Goal: Find specific page/section: Find specific page/section

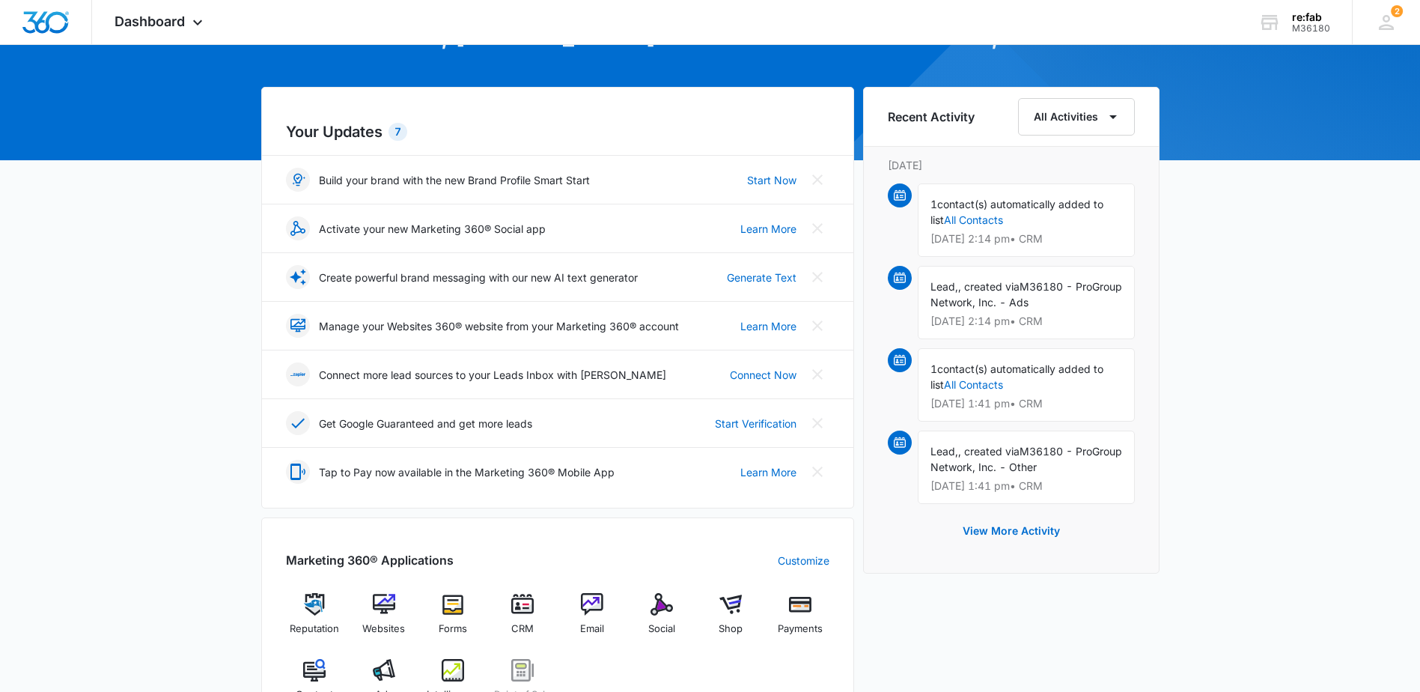
scroll to position [524, 0]
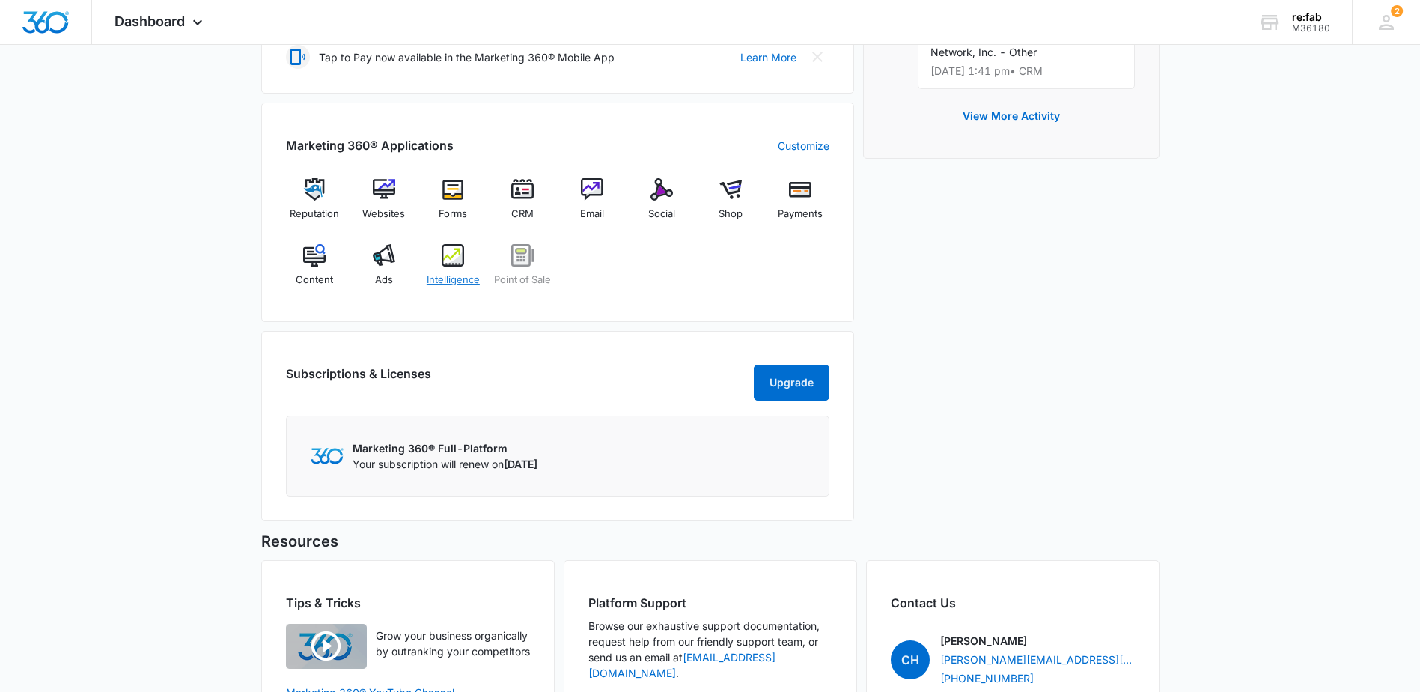
click at [466, 272] on span "Intelligence" at bounding box center [453, 279] width 53 height 15
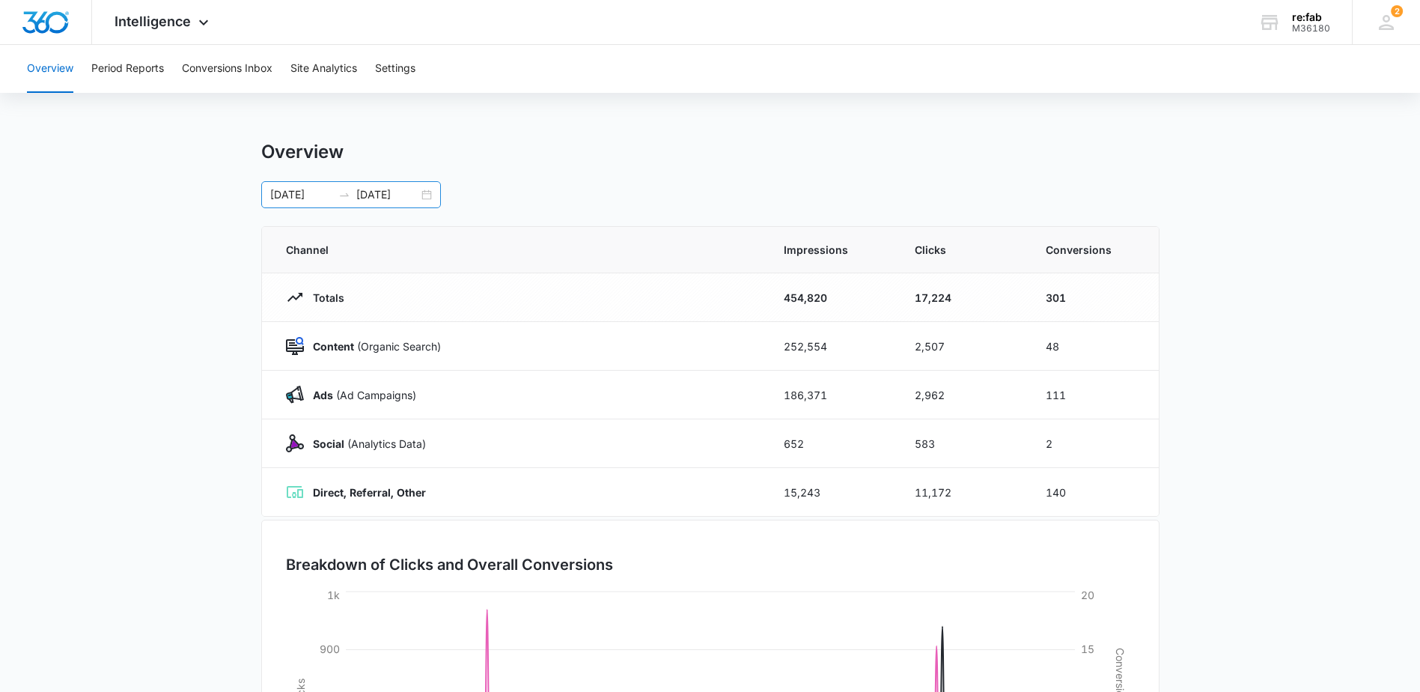
click at [397, 203] on div "[DATE] [DATE]" at bounding box center [351, 194] width 180 height 27
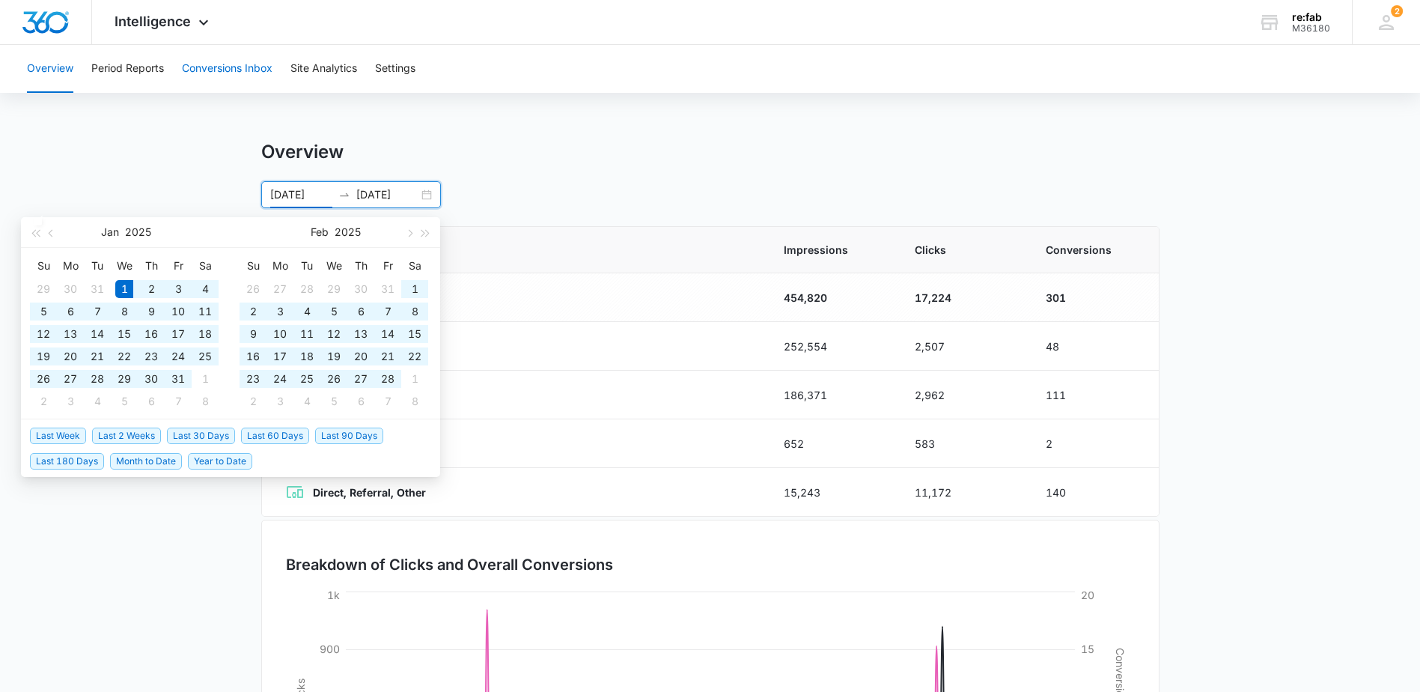
click at [209, 81] on button "Conversions Inbox" at bounding box center [227, 69] width 91 height 48
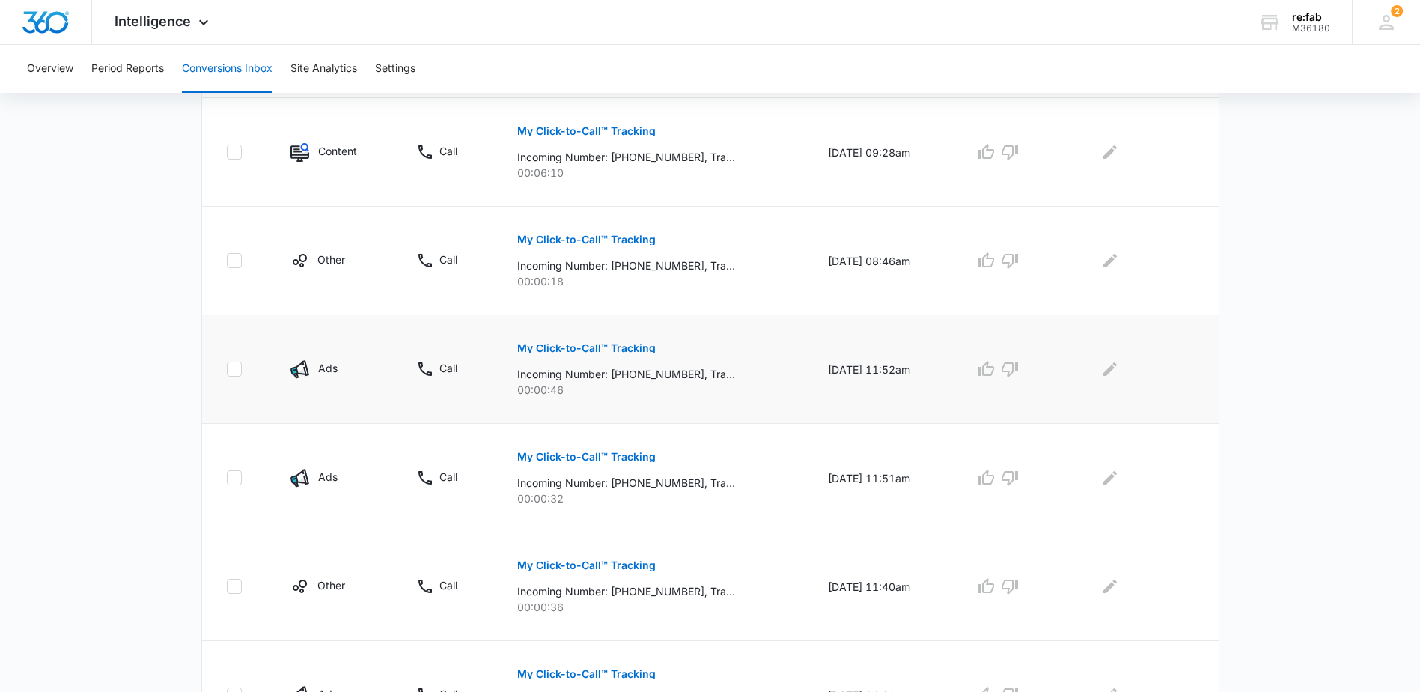
scroll to position [661, 0]
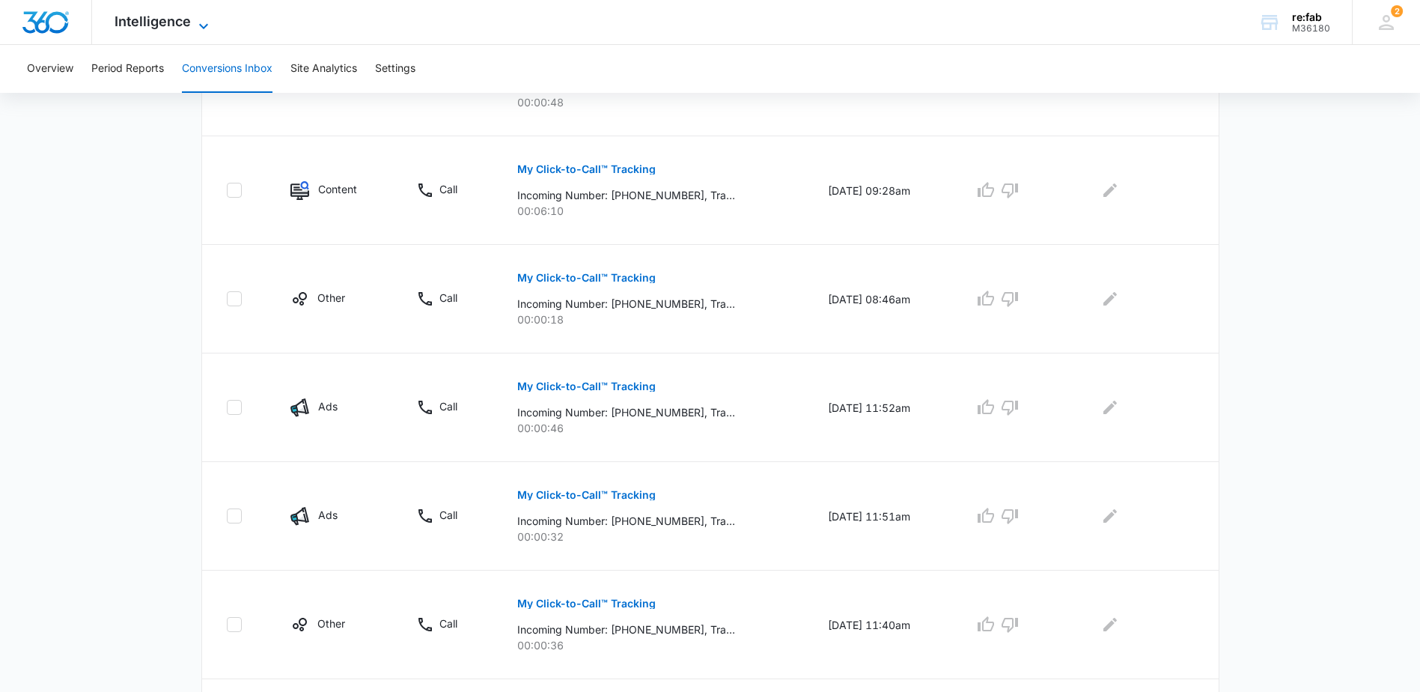
click at [146, 22] on span "Intelligence" at bounding box center [153, 21] width 76 height 16
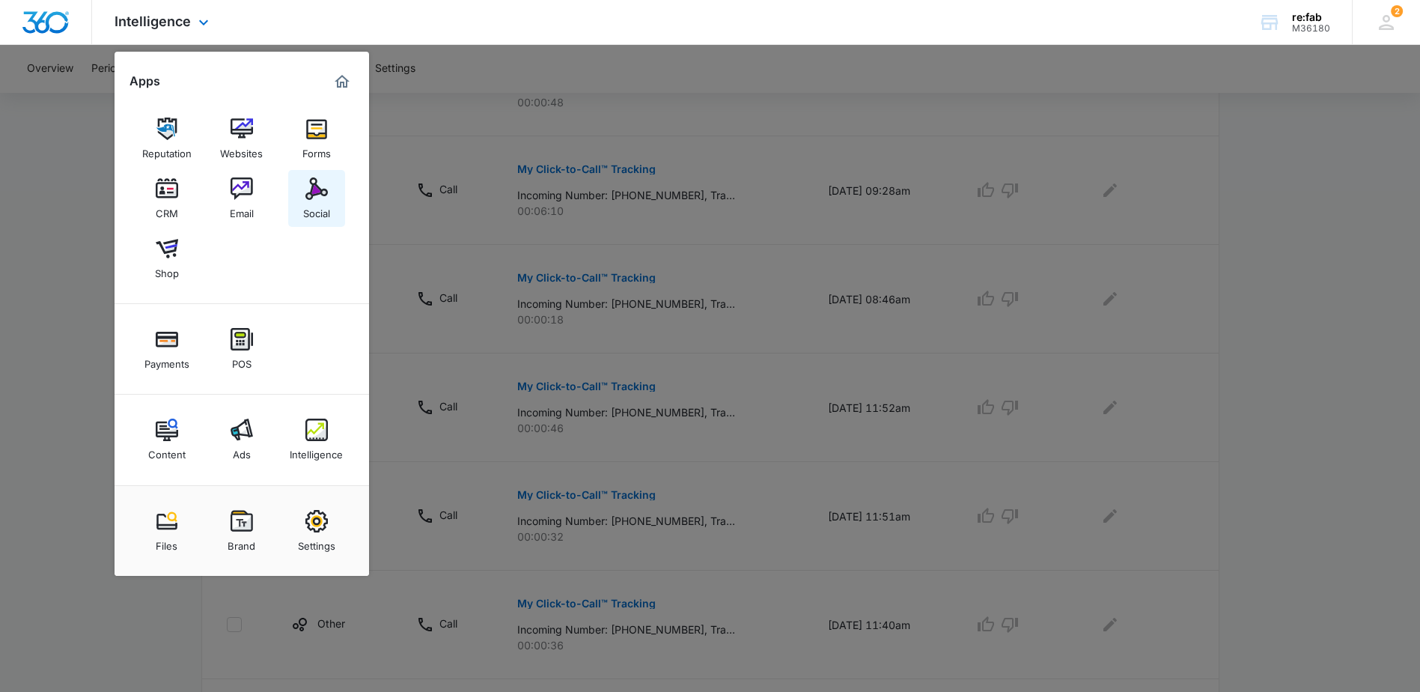
click at [307, 203] on div "Social" at bounding box center [316, 209] width 27 height 19
